Goal: Transaction & Acquisition: Purchase product/service

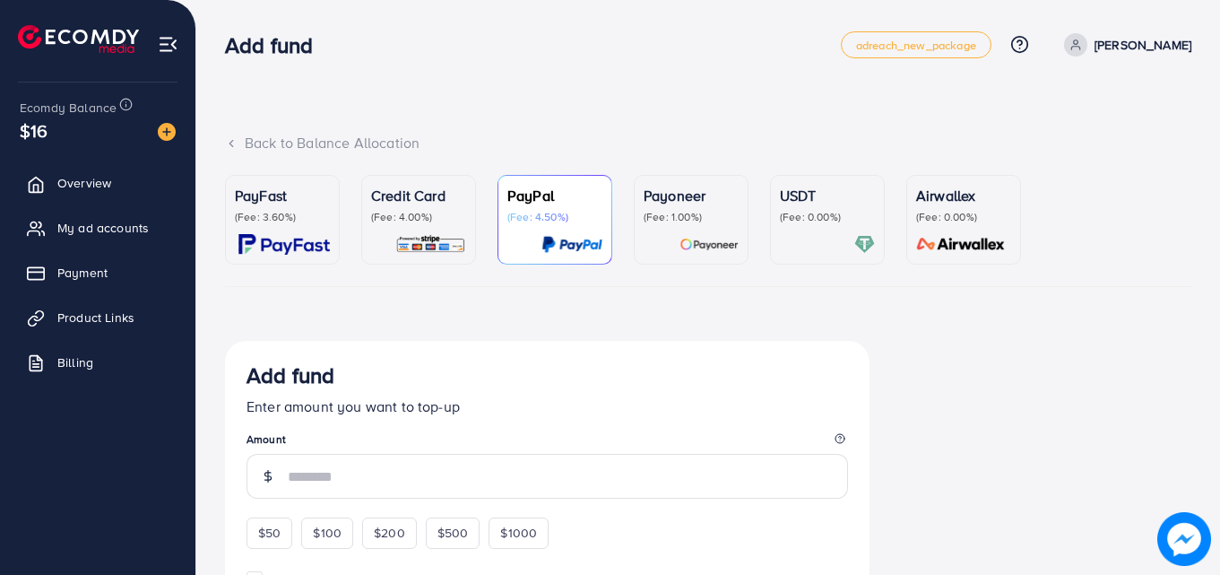
click at [303, 222] on p "(Fee: 3.60%)" at bounding box center [282, 217] width 95 height 14
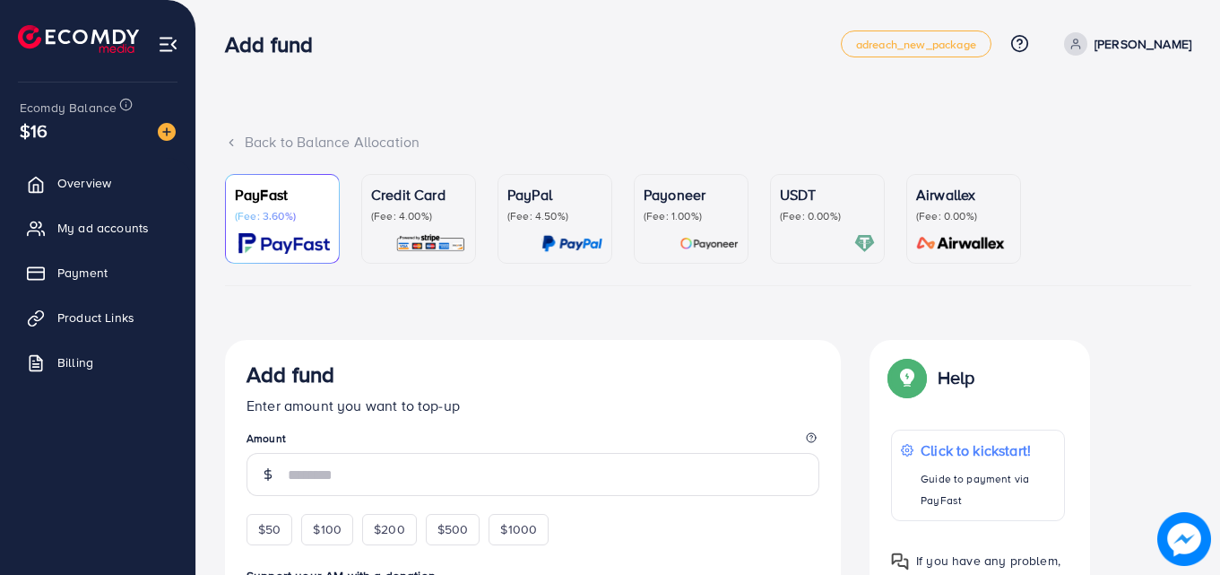
scroll to position [90, 0]
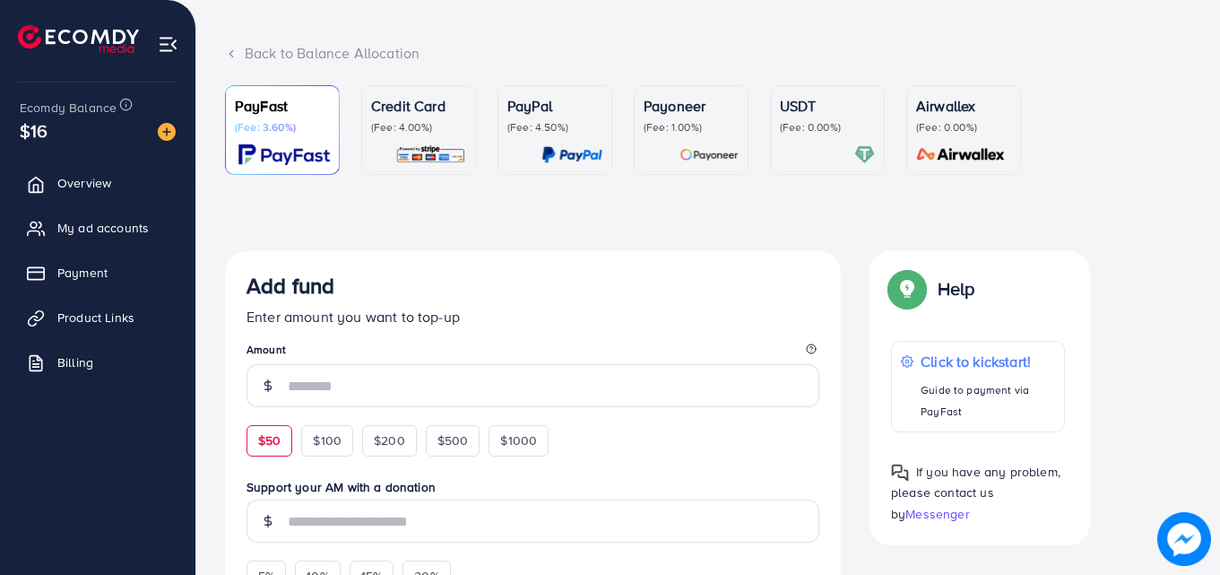
click at [274, 440] on span "$50" at bounding box center [269, 440] width 22 height 18
type input "**"
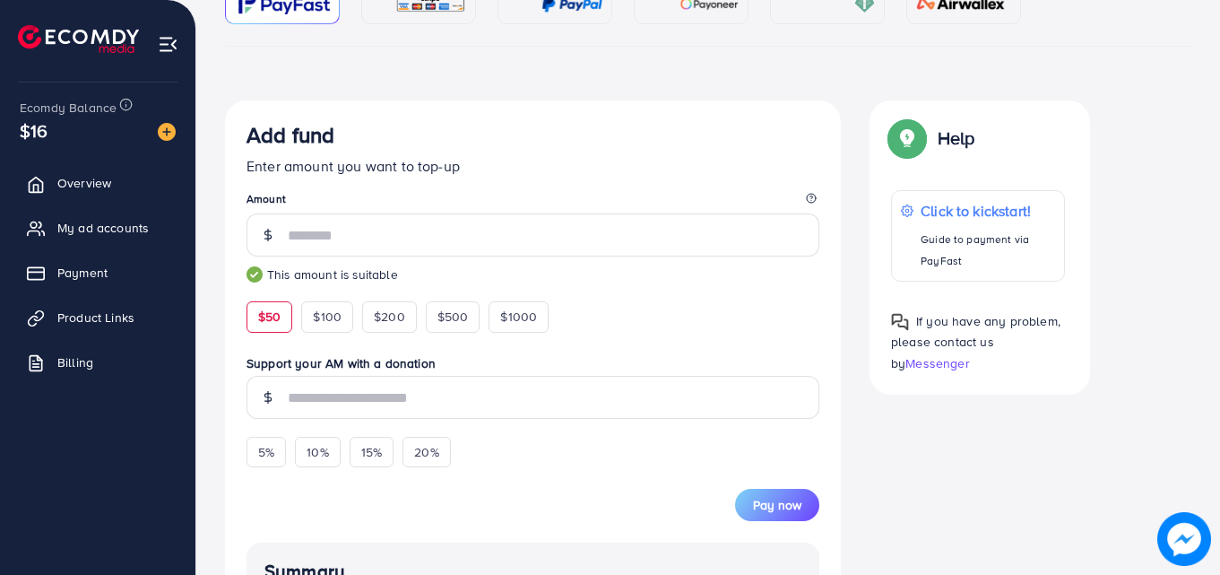
scroll to position [269, 0]
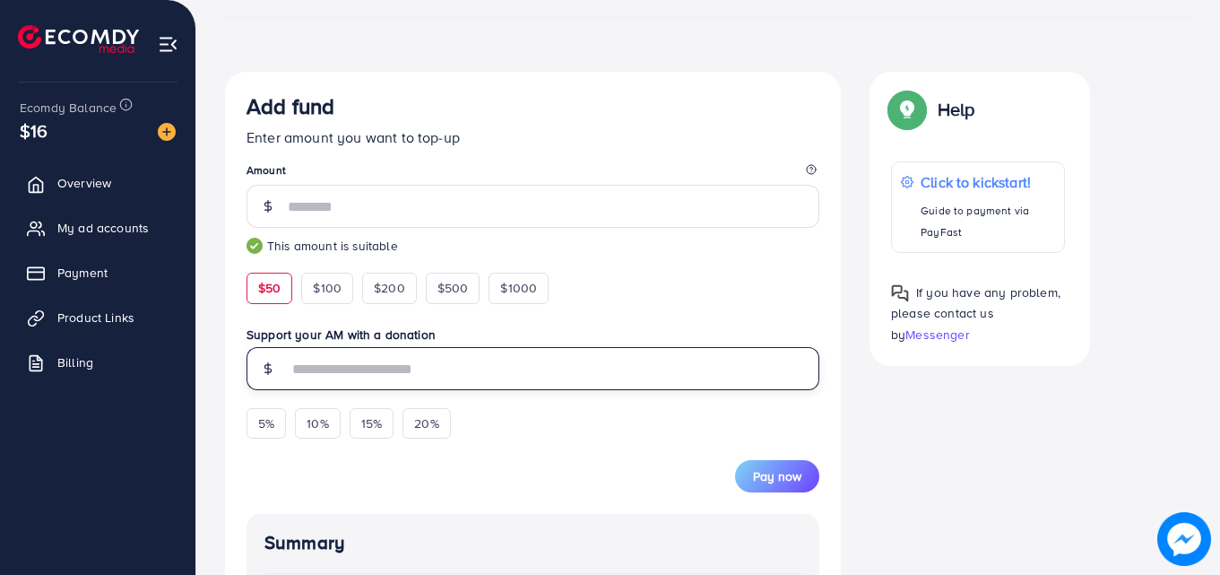
click at [333, 378] on input "text" at bounding box center [554, 368] width 532 height 43
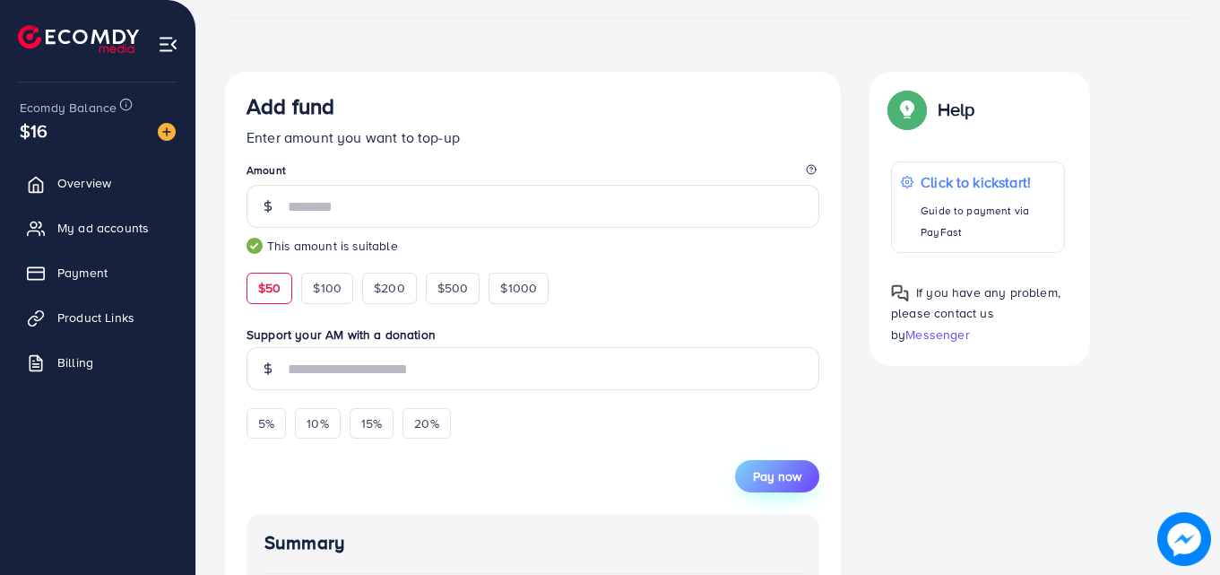
click at [760, 478] on span "Pay now" at bounding box center [777, 476] width 48 height 18
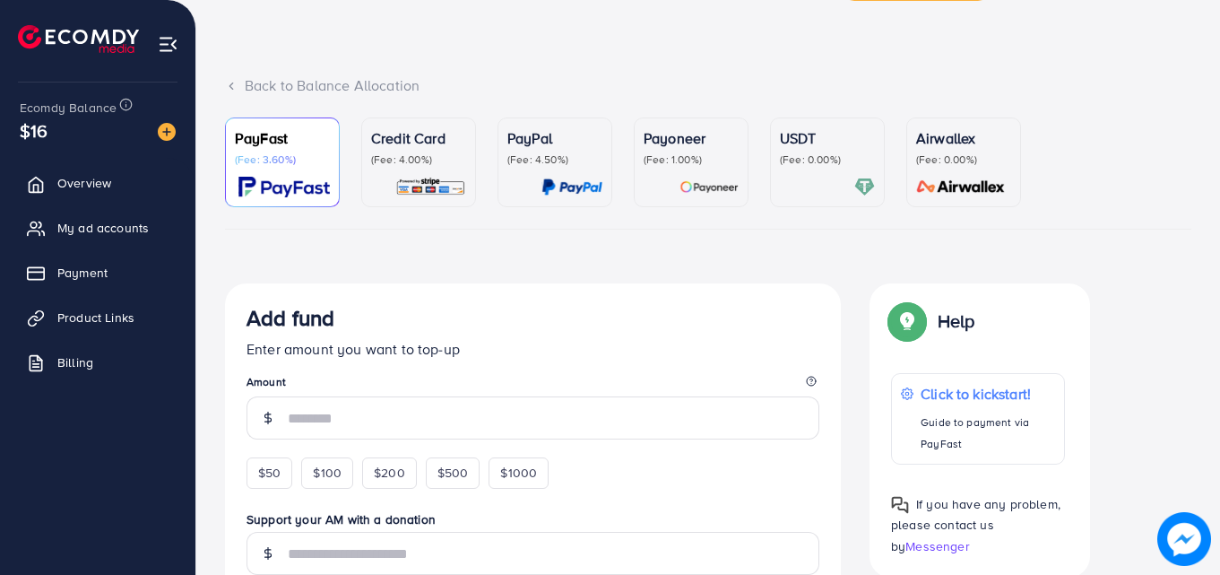
scroll to position [179, 0]
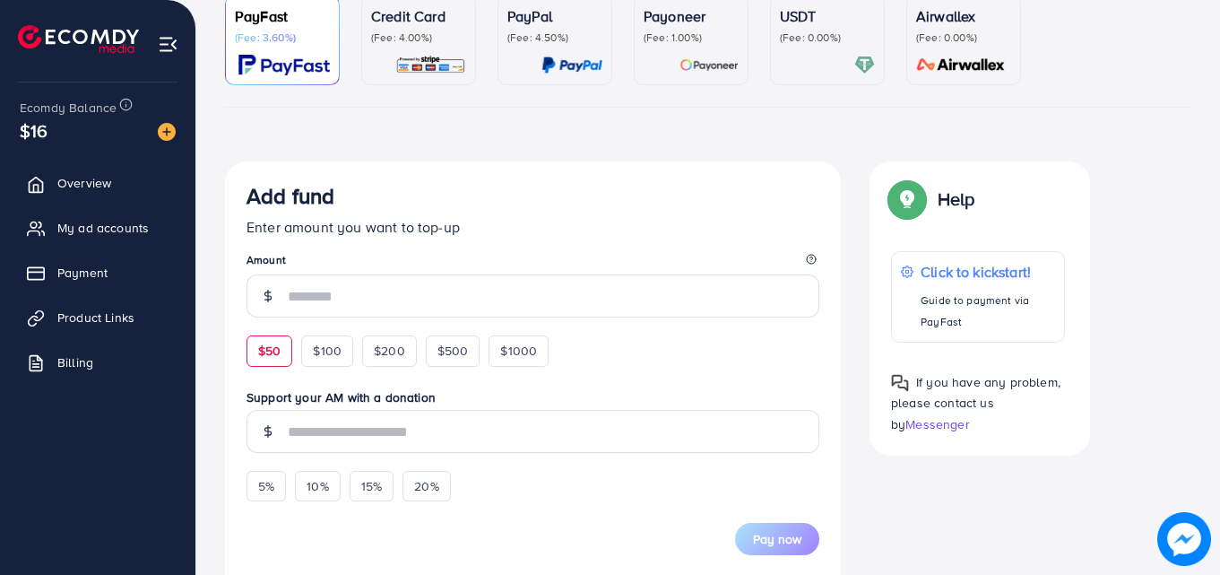
click at [274, 342] on span "$50" at bounding box center [269, 351] width 22 height 18
type input "**"
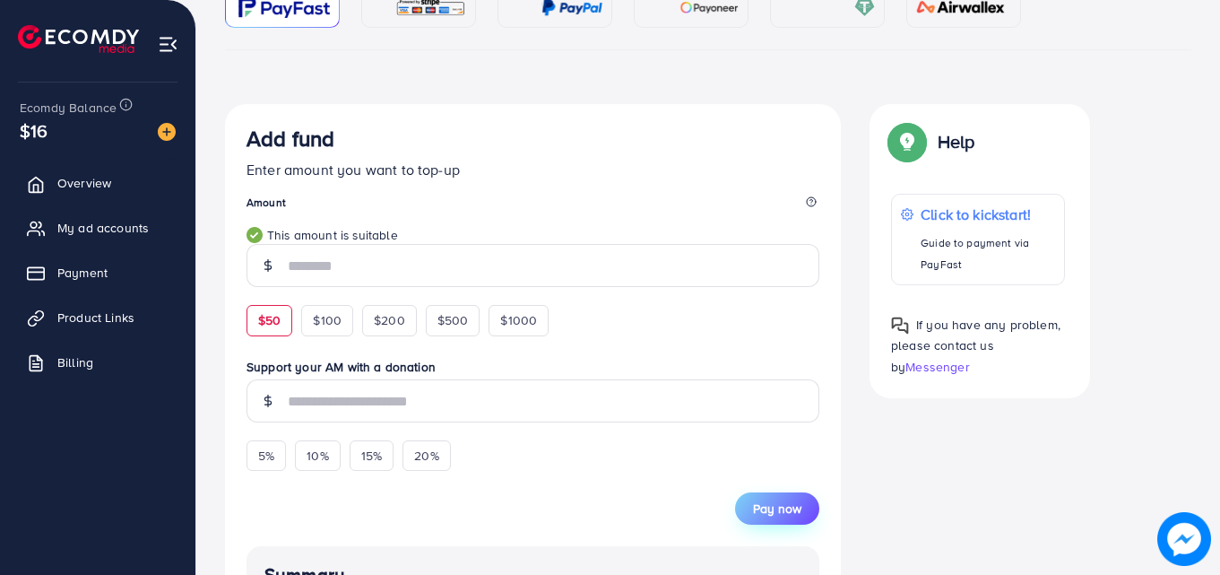
scroll to position [269, 0]
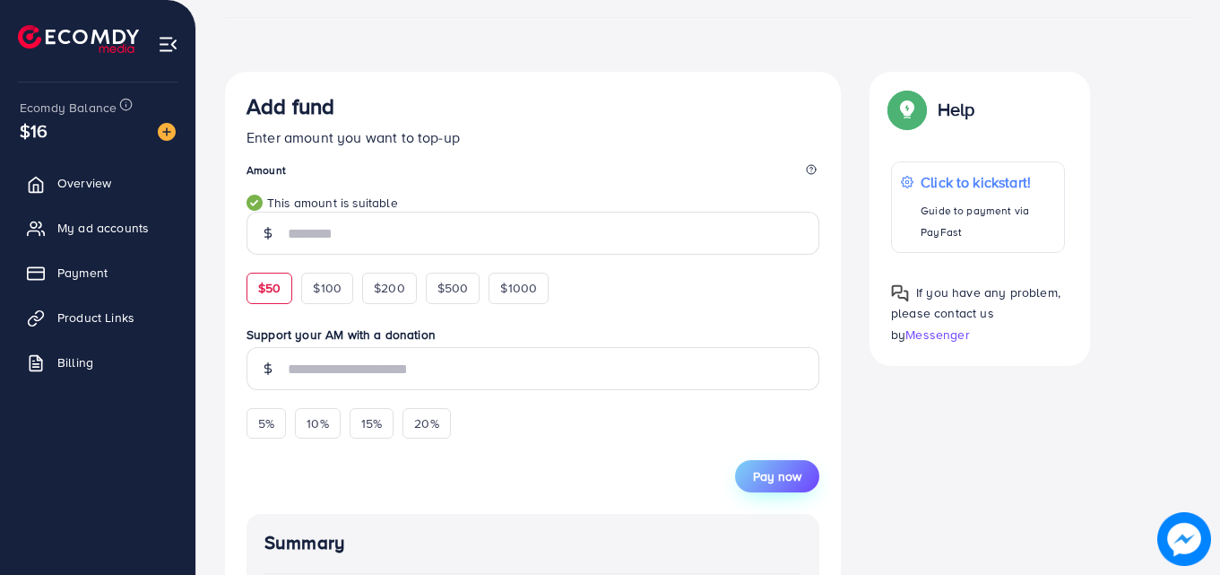
click at [764, 476] on span "Pay now" at bounding box center [777, 476] width 48 height 18
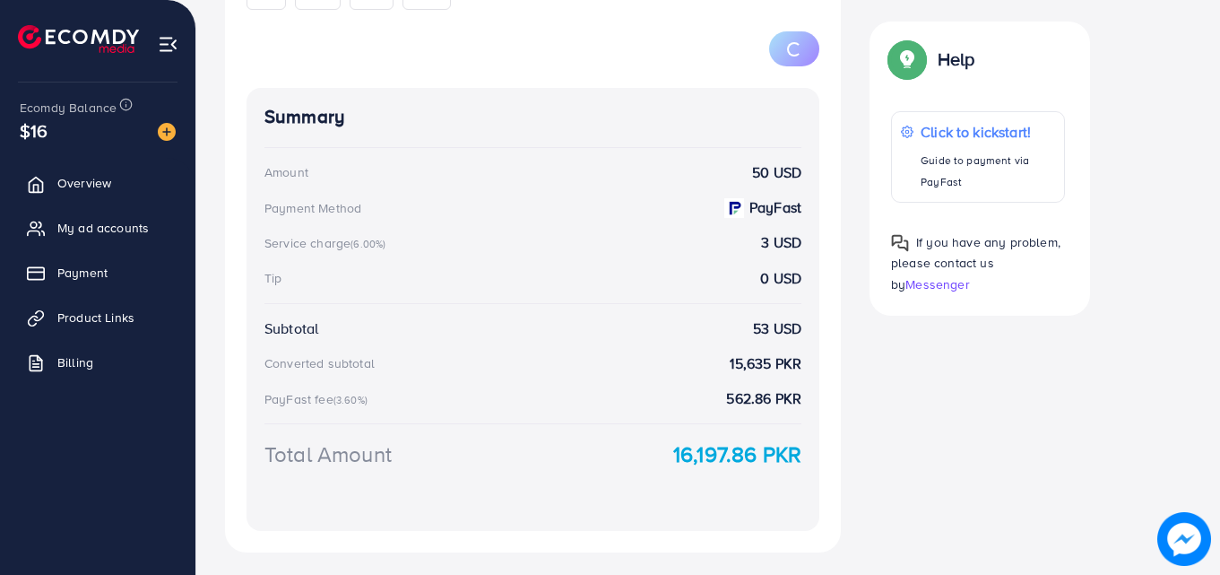
scroll to position [740, 0]
